Goal: Information Seeking & Learning: Learn about a topic

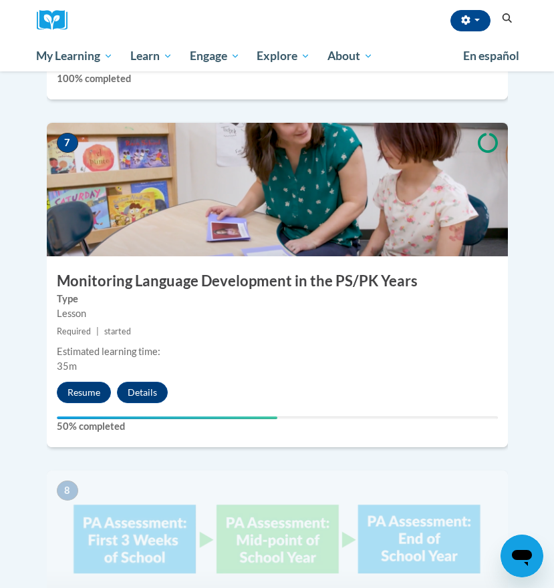
scroll to position [2479, 0]
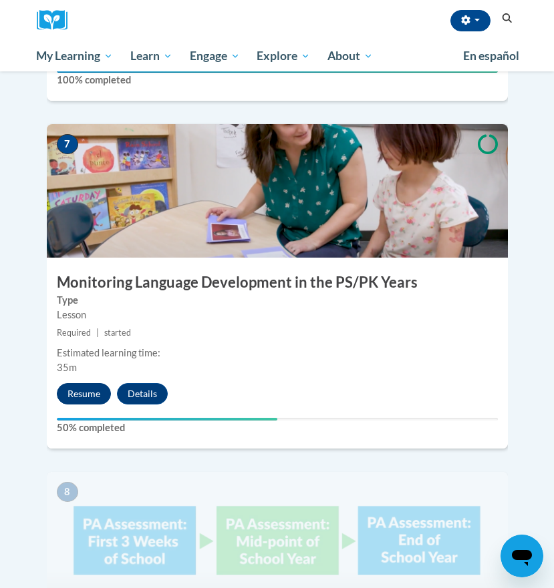
click at [87, 383] on button "Resume" at bounding box center [84, 393] width 54 height 21
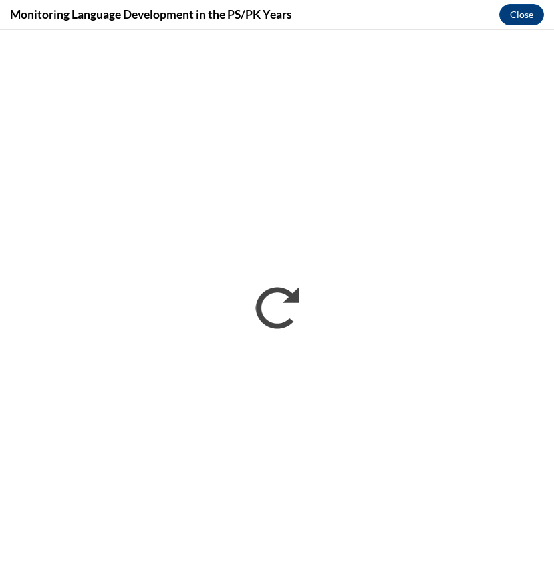
scroll to position [0, 0]
click at [439, 2] on div "Monitoring Language Development in the PS/PK Years Close" at bounding box center [277, 15] width 554 height 30
